Goal: Transaction & Acquisition: Purchase product/service

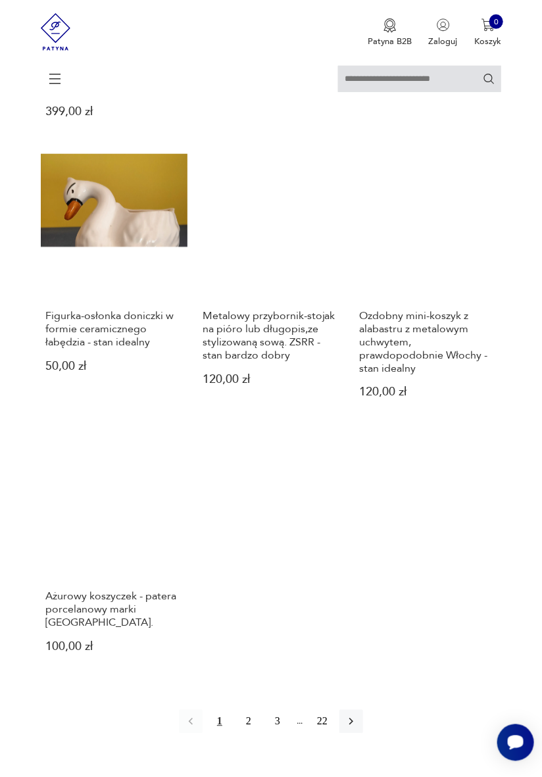
scroll to position [1337, 0]
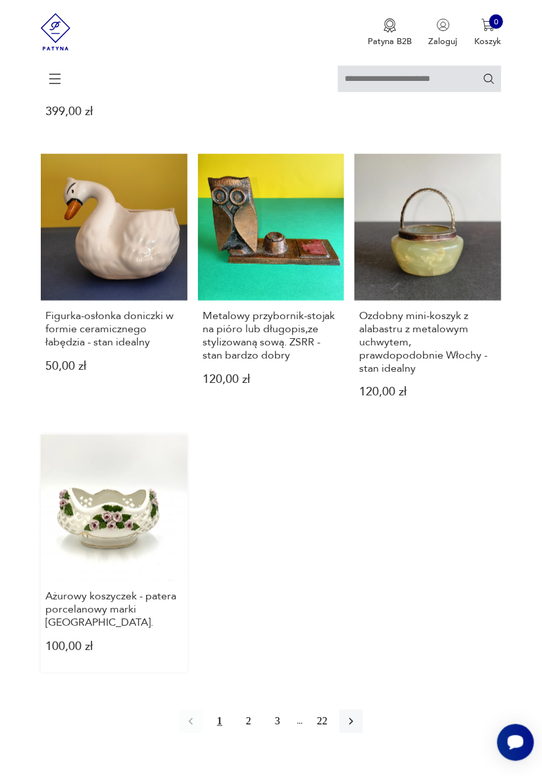
click at [105, 490] on link "Ażurowy koszyczek - patera porcelanowy marki [GEOGRAPHIC_DATA] 100,00 zł" at bounding box center [114, 554] width 147 height 238
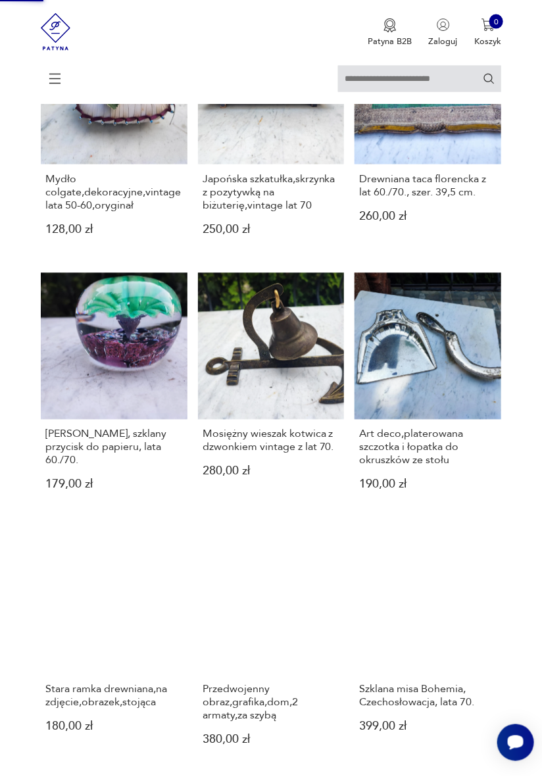
scroll to position [45, 0]
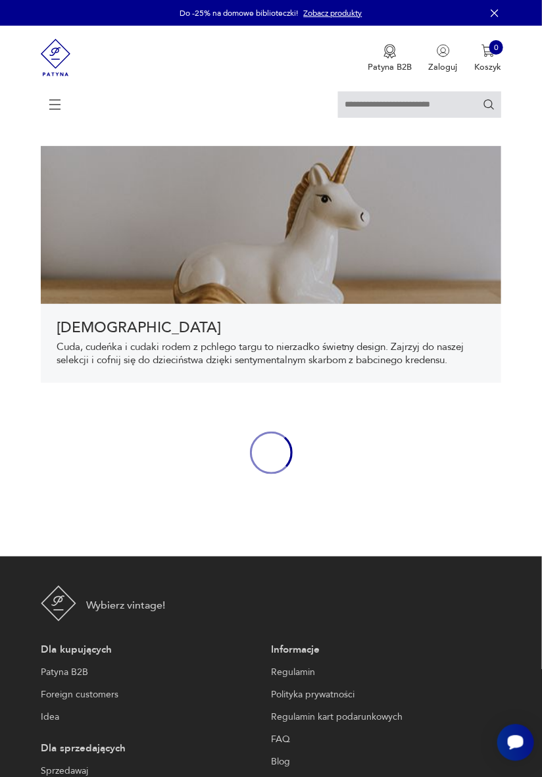
scroll to position [86, 0]
